Goal: Task Accomplishment & Management: Use online tool/utility

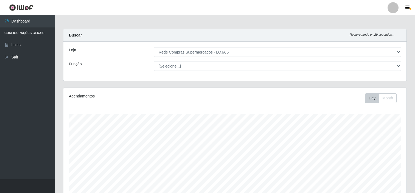
select select "398"
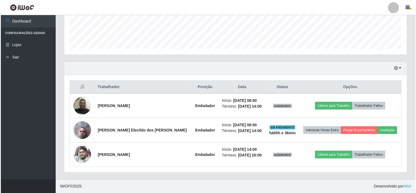
scroll to position [114, 343]
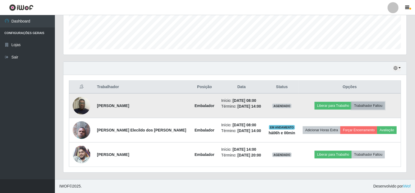
click at [363, 105] on button "Trabalhador Faltou" at bounding box center [368, 106] width 33 height 8
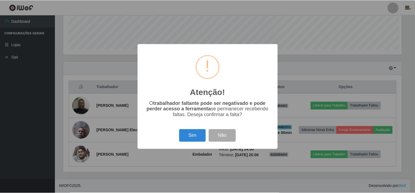
scroll to position [114, 340]
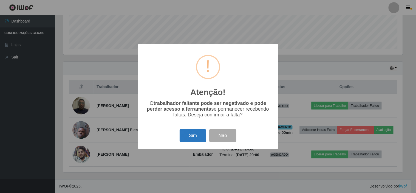
click at [190, 133] on button "Sim" at bounding box center [193, 135] width 27 height 13
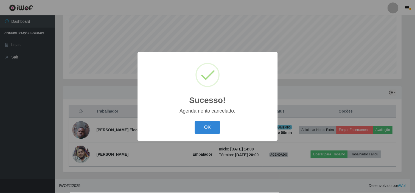
scroll to position [123, 0]
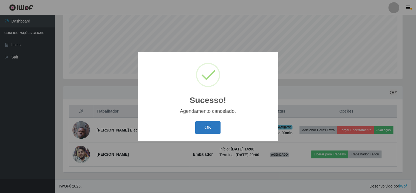
click at [206, 125] on button "OK" at bounding box center [208, 127] width 26 height 13
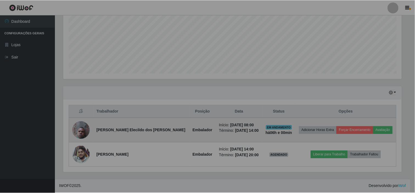
scroll to position [114, 343]
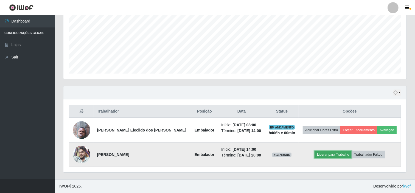
click at [330, 155] on button "Liberar para Trabalho" at bounding box center [333, 155] width 37 height 8
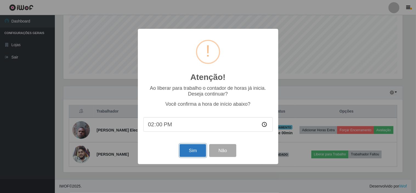
click at [187, 150] on button "Sim" at bounding box center [193, 150] width 27 height 13
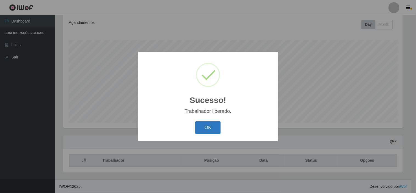
click at [204, 131] on button "OK" at bounding box center [208, 127] width 26 height 13
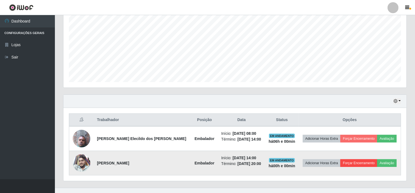
scroll to position [123, 0]
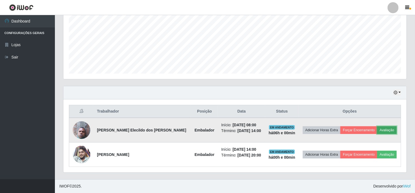
click at [381, 129] on button "Avaliação" at bounding box center [386, 130] width 19 height 8
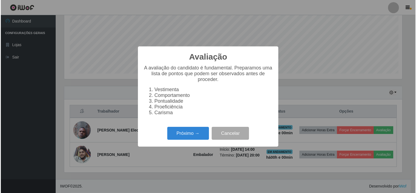
scroll to position [114, 340]
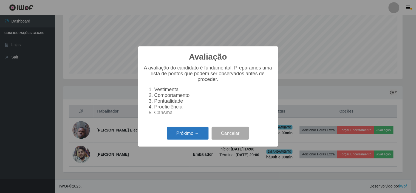
click at [170, 132] on button "Próximo →" at bounding box center [188, 133] width 42 height 13
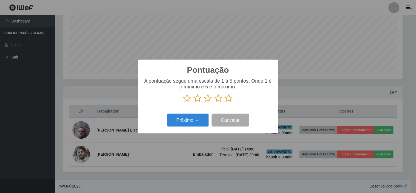
click at [229, 102] on icon at bounding box center [229, 98] width 8 height 8
click at [225, 102] on input "radio" at bounding box center [225, 102] width 0 height 0
click at [202, 122] on button "Próximo →" at bounding box center [188, 120] width 42 height 13
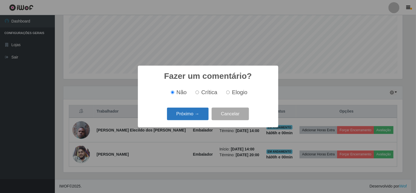
click at [193, 116] on button "Próximo →" at bounding box center [188, 114] width 42 height 13
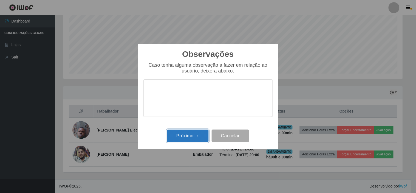
click at [189, 132] on button "Próximo →" at bounding box center [188, 136] width 42 height 13
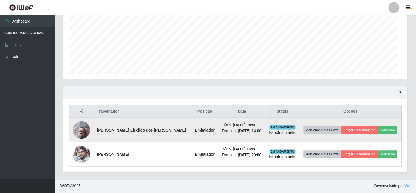
scroll to position [114, 343]
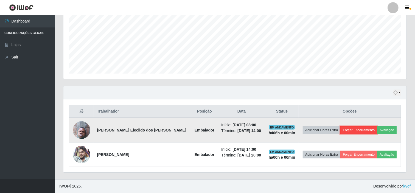
click at [356, 129] on button "Forçar Encerramento" at bounding box center [358, 130] width 37 height 8
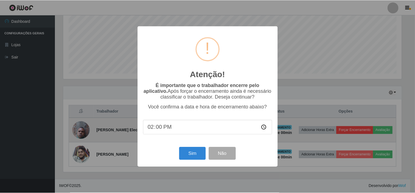
scroll to position [114, 340]
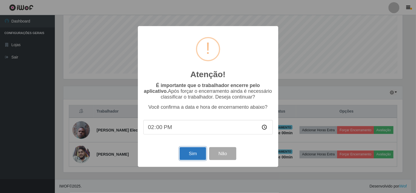
click at [200, 155] on button "Sim" at bounding box center [193, 153] width 27 height 13
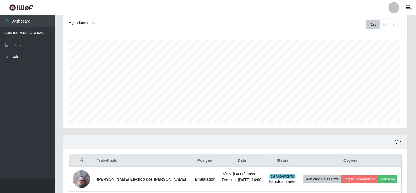
scroll to position [0, 0]
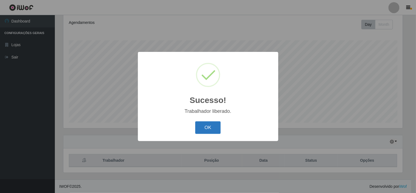
click at [209, 132] on button "OK" at bounding box center [208, 127] width 26 height 13
